Goal: Find contact information: Find contact information

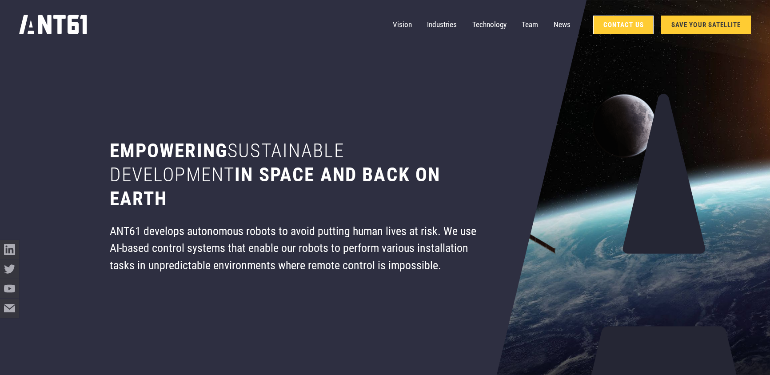
click at [605, 23] on link "Contact Us" at bounding box center [623, 25] width 60 height 19
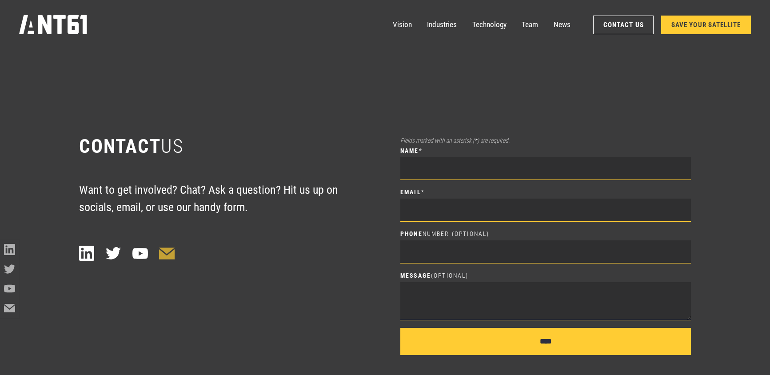
scroll to position [5198, 0]
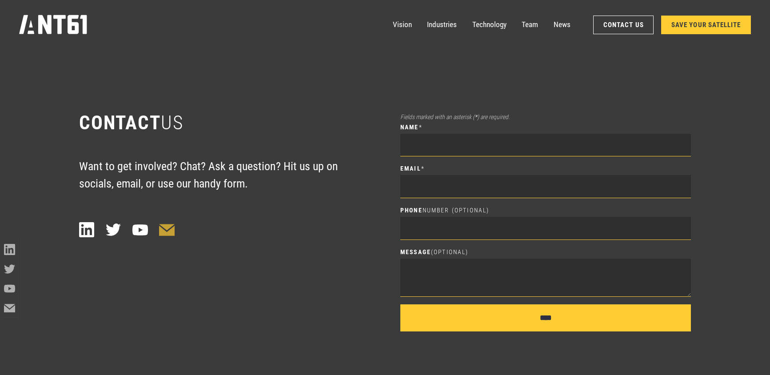
click at [166, 231] on icon at bounding box center [166, 230] width 15 height 12
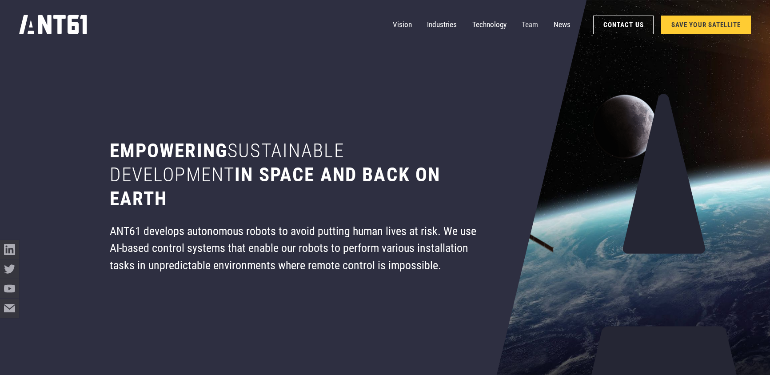
click at [531, 24] on link "Team" at bounding box center [529, 24] width 16 height 19
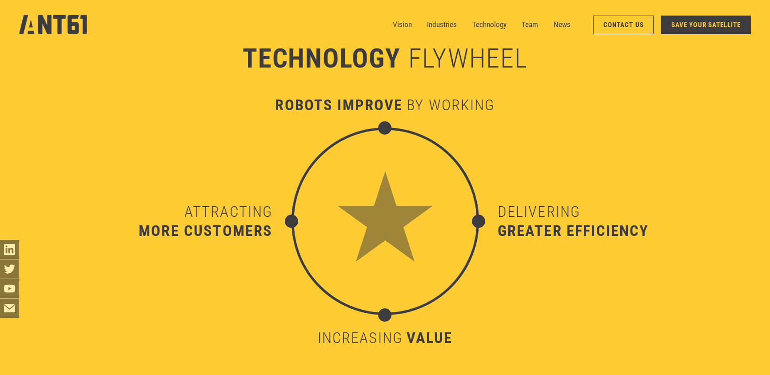
scroll to position [3721, 0]
click at [624, 26] on link "Contact Us" at bounding box center [623, 25] width 60 height 19
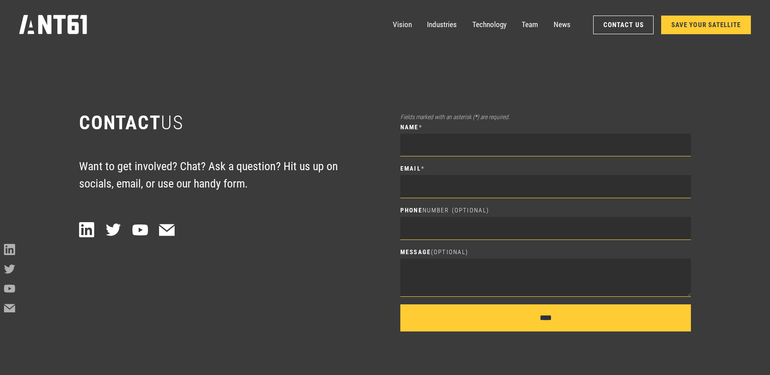
scroll to position [5255, 0]
